Goal: Information Seeking & Learning: Check status

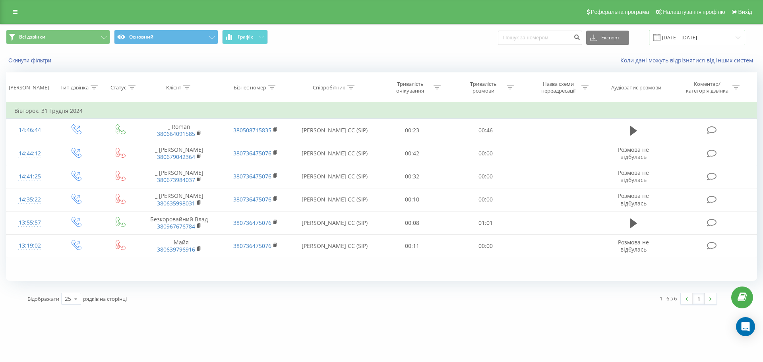
click at [672, 35] on input "[DATE] - [DATE]" at bounding box center [697, 37] width 96 height 15
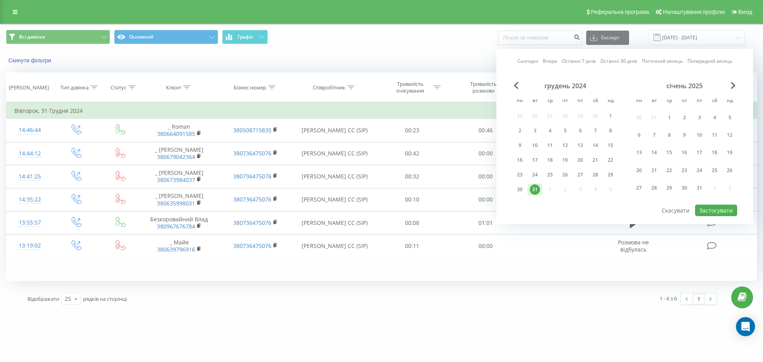
click at [529, 61] on link "Сьогодні" at bounding box center [527, 61] width 21 height 8
click at [712, 205] on button "Застосувати" at bounding box center [716, 211] width 42 height 12
type input "[DATE] - [DATE]"
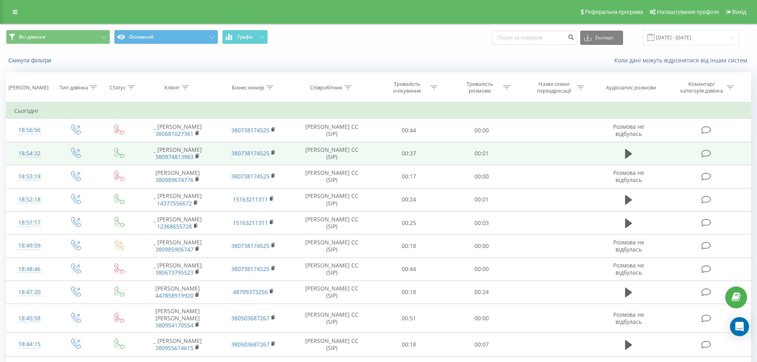
drag, startPoint x: 243, startPoint y: 152, endPoint x: 89, endPoint y: 158, distance: 154.6
click at [89, 158] on td at bounding box center [76, 153] width 46 height 23
click at [274, 150] on icon at bounding box center [273, 152] width 3 height 4
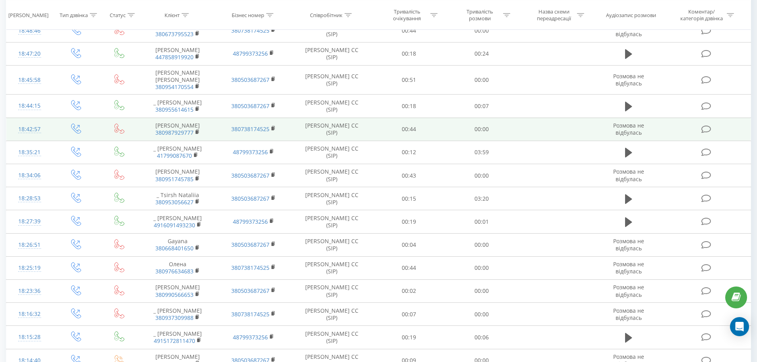
scroll to position [390, 0]
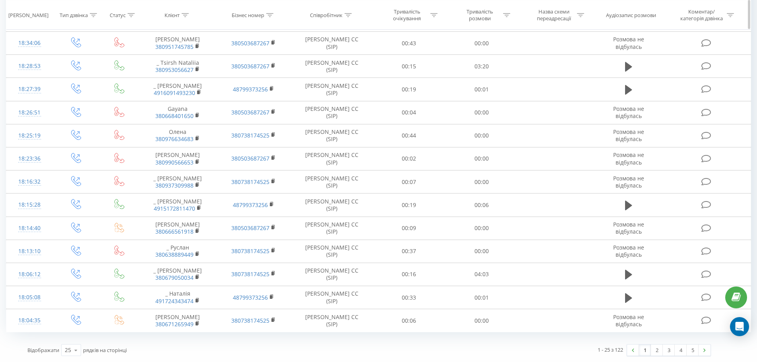
click at [510, 15] on div "Тривалість розмови" at bounding box center [481, 15] width 73 height 14
click at [510, 71] on icon at bounding box center [510, 72] width 5 height 3
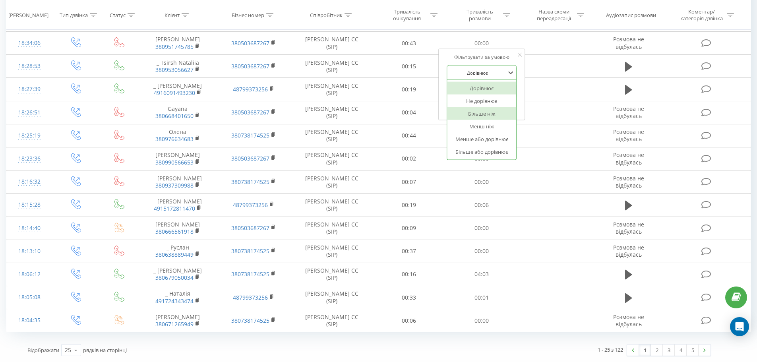
click at [496, 107] on div "Більше ніж" at bounding box center [481, 113] width 69 height 13
click at [472, 84] on input "text" at bounding box center [481, 91] width 70 height 14
type input "00:59"
click at [495, 100] on span "OK" at bounding box center [498, 106] width 22 height 12
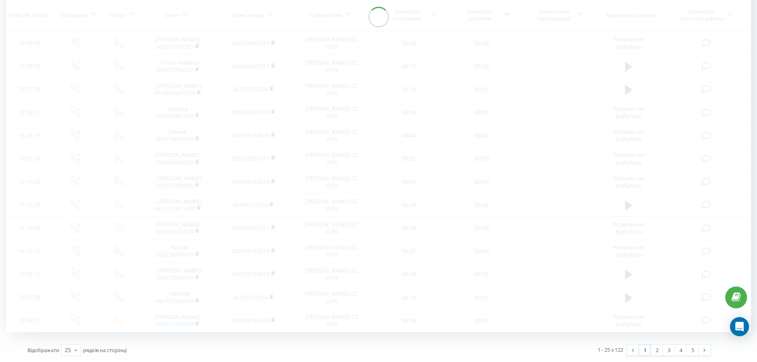
scroll to position [371, 0]
